Goal: Find specific page/section: Find specific page/section

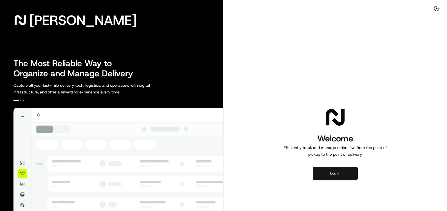
click at [332, 174] on button "Log in" at bounding box center [335, 173] width 45 height 13
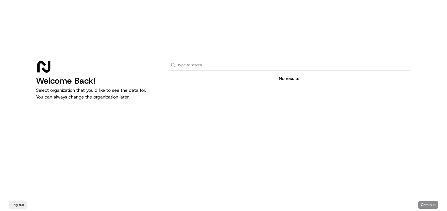
drag, startPoint x: 218, startPoint y: 74, endPoint x: 219, endPoint y: 70, distance: 4.8
click at [218, 75] on div "No results" at bounding box center [289, 117] width 244 height 117
click at [219, 70] on div at bounding box center [289, 65] width 244 height 12
click at [219, 70] on input "text" at bounding box center [292, 64] width 230 height 11
drag, startPoint x: 219, startPoint y: 70, endPoint x: 219, endPoint y: 66, distance: 3.4
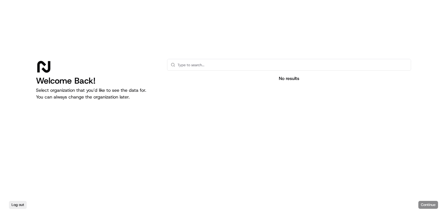
click at [219, 69] on input "text" at bounding box center [292, 64] width 230 height 11
